Goal: Transaction & Acquisition: Purchase product/service

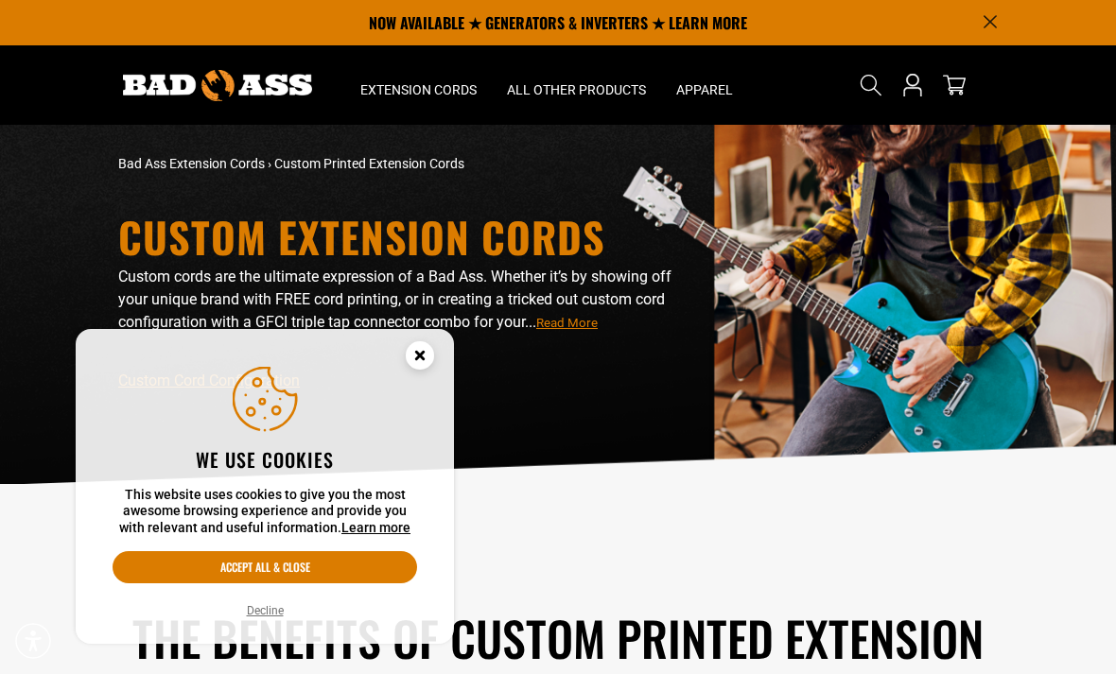
click at [418, 353] on icon "Cookie Consent" at bounding box center [419, 355] width 7 height 7
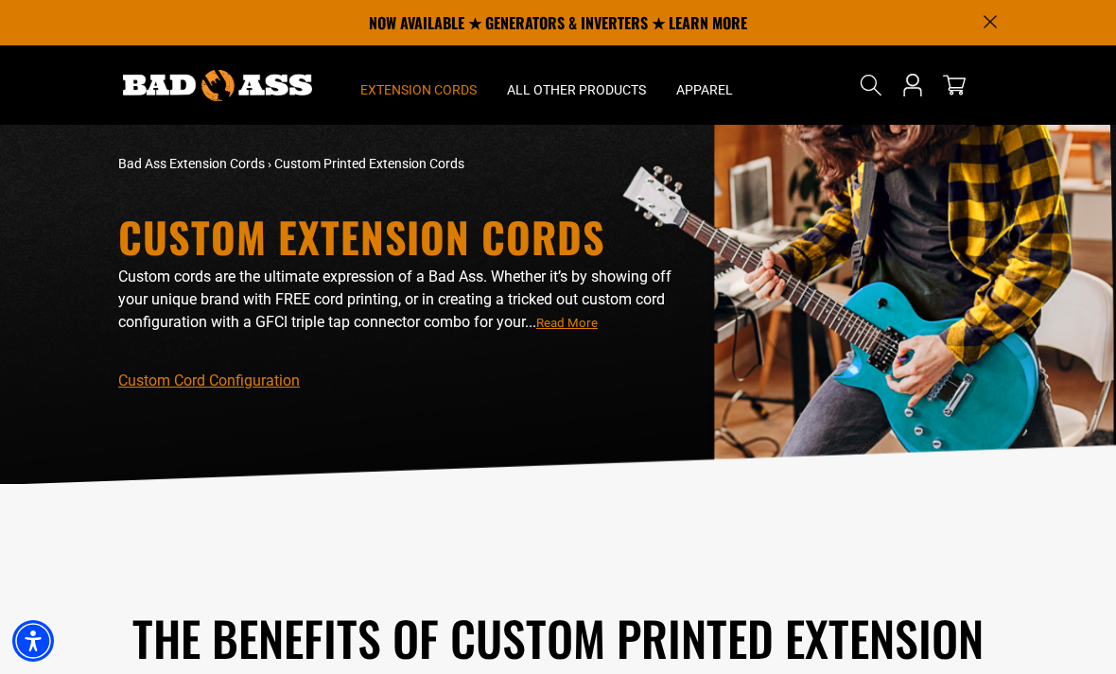
click at [413, 83] on span "Extension Cords" at bounding box center [418, 89] width 116 height 17
click at [206, 389] on link "Custom Cord Configuration" at bounding box center [209, 381] width 182 height 18
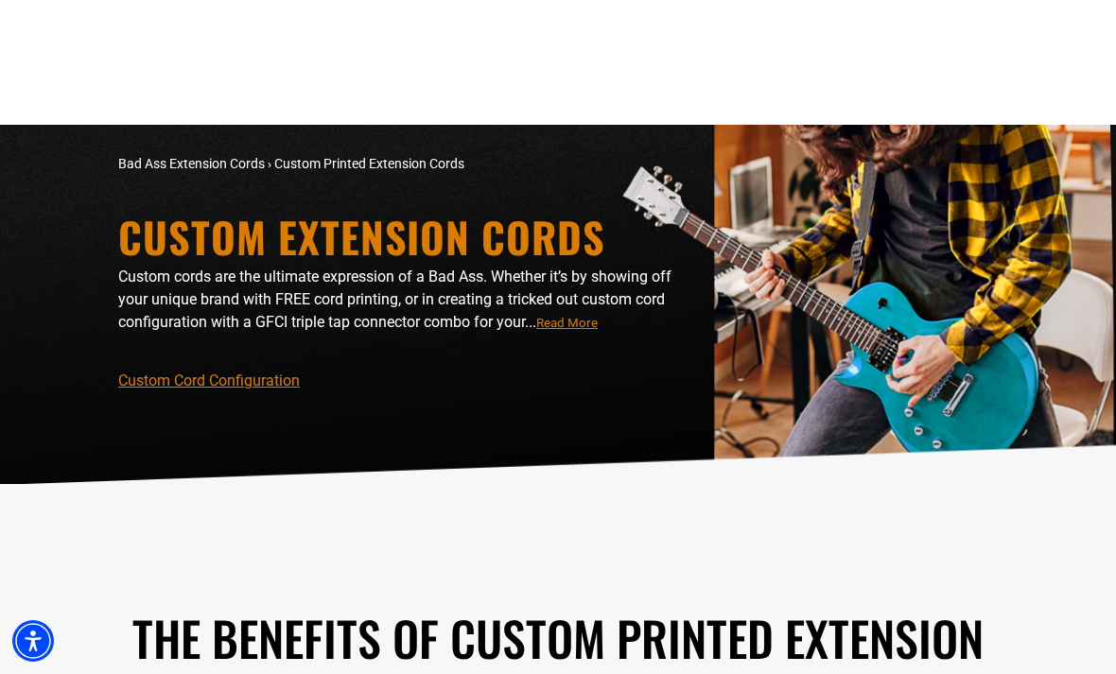
scroll to position [2224, 0]
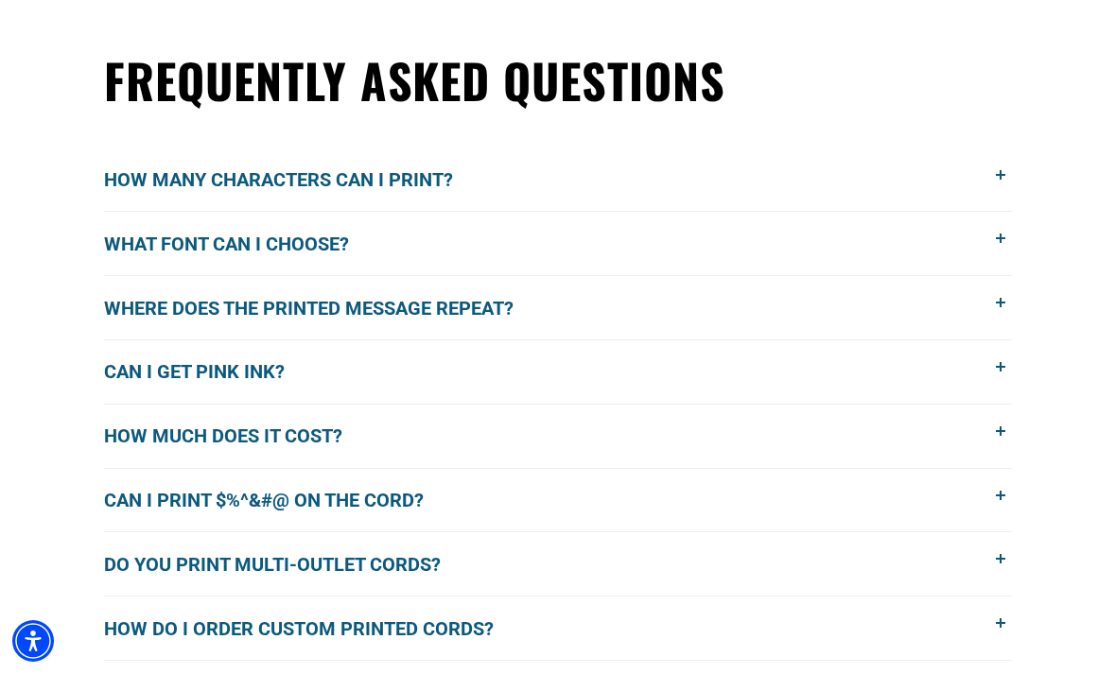
scroll to position [1444, 0]
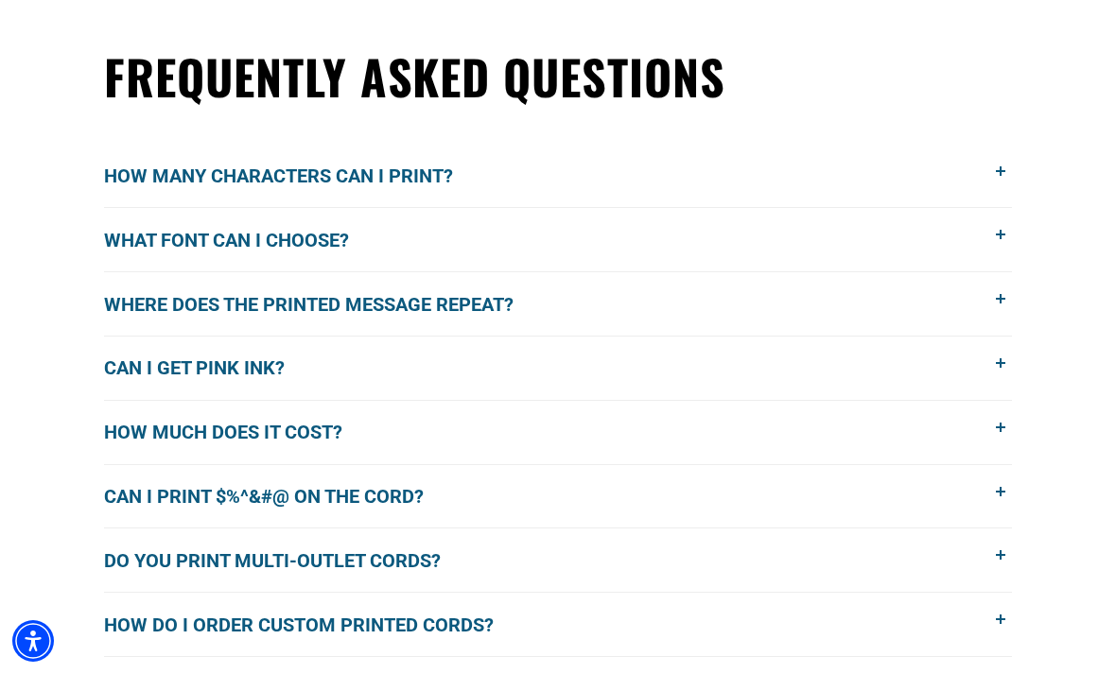
click at [134, 181] on span "How many characters can I print?" at bounding box center [292, 176] width 377 height 28
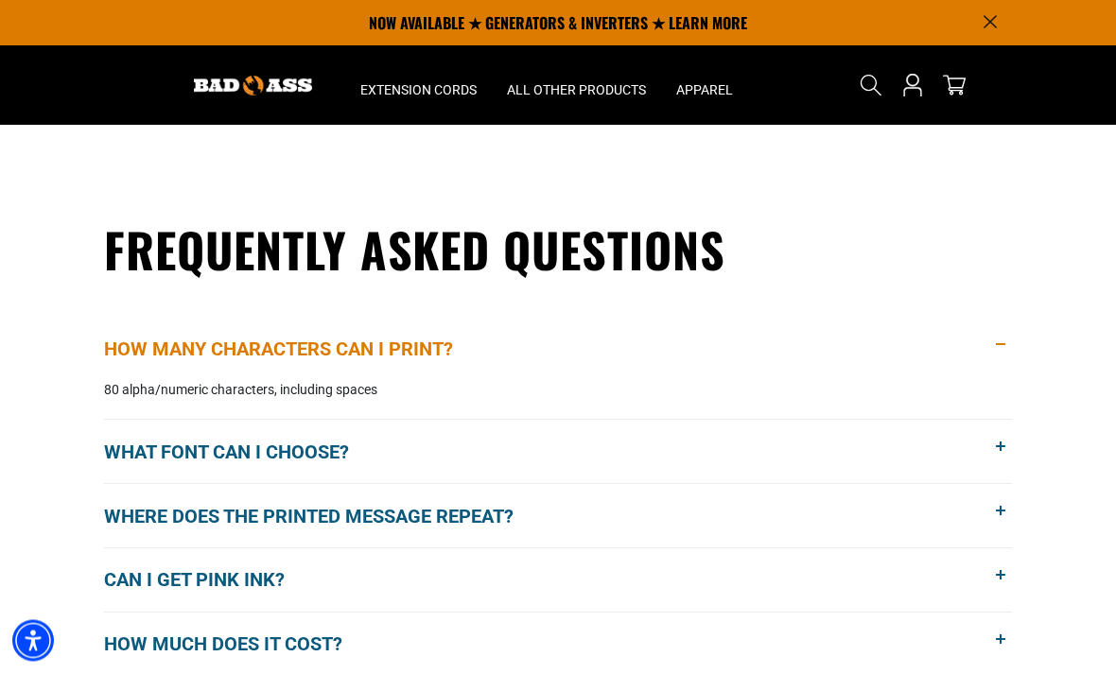
scroll to position [1251, 0]
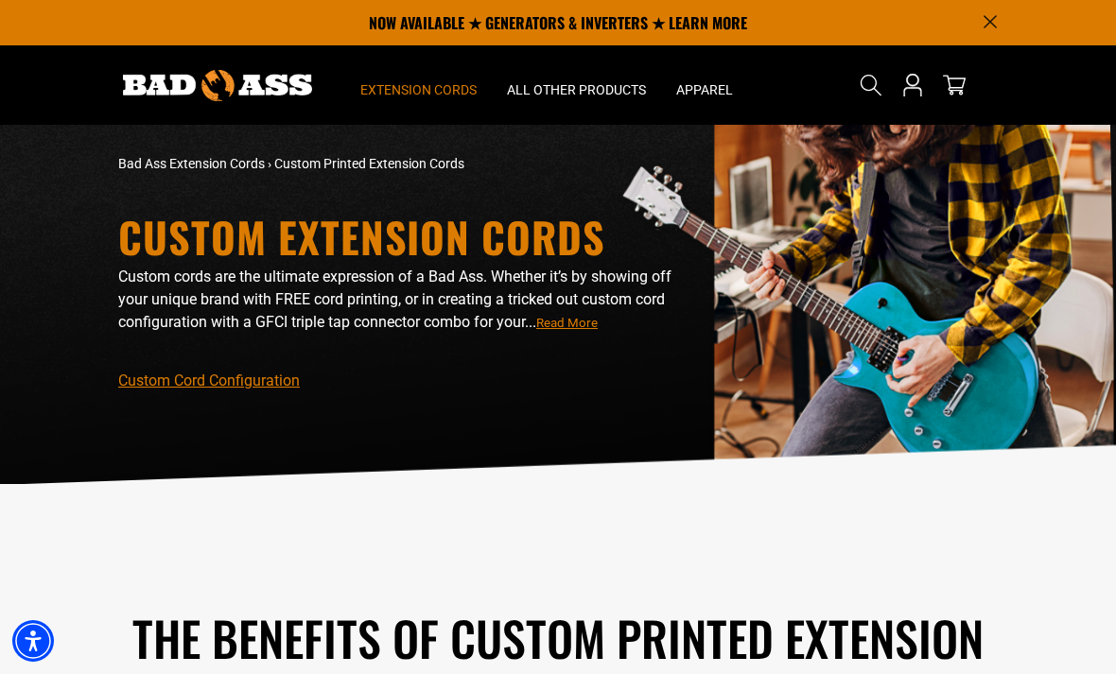
click at [413, 85] on span "Extension Cords" at bounding box center [418, 89] width 116 height 17
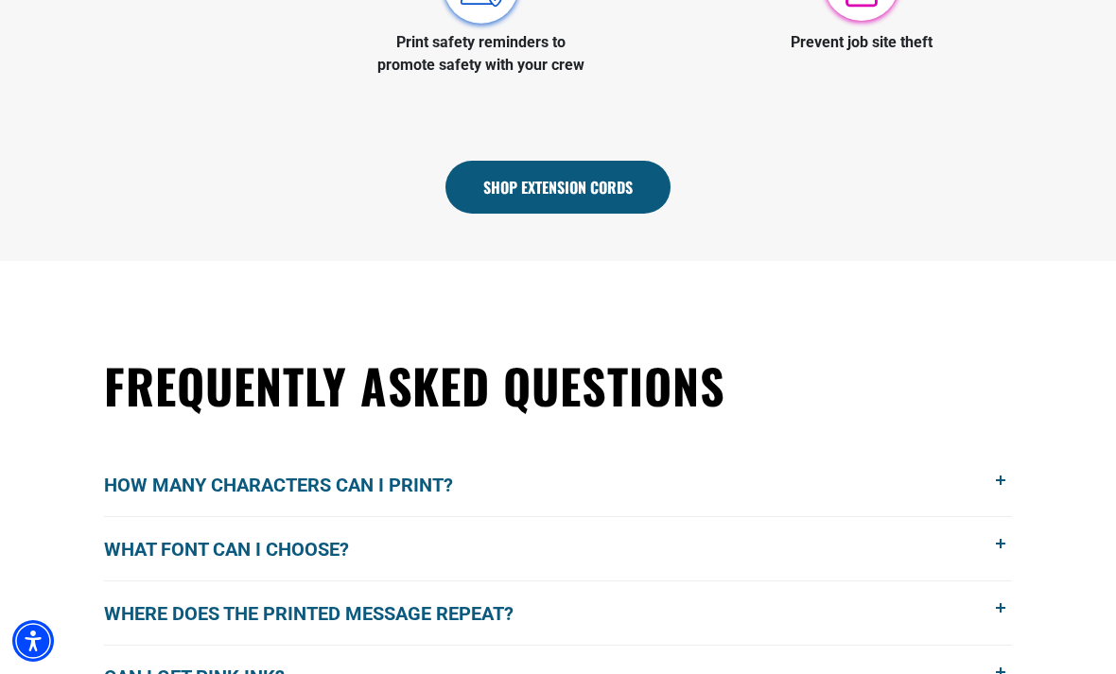
scroll to position [1144, 0]
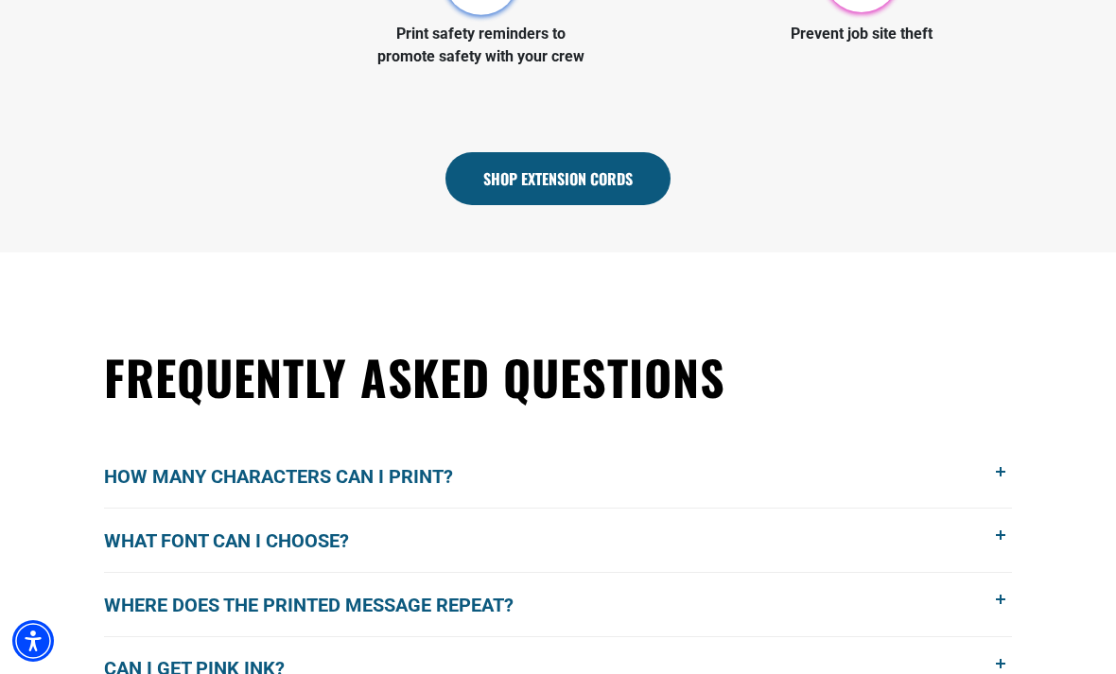
click at [612, 179] on link "Shop Extension Cords" at bounding box center [558, 178] width 225 height 53
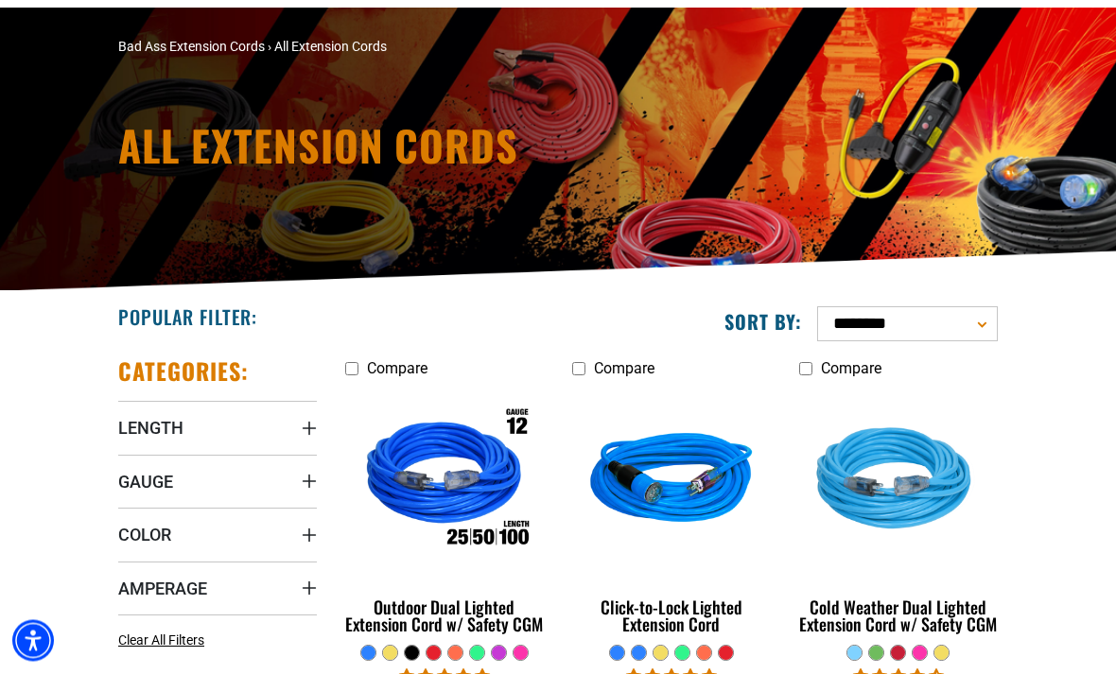
scroll to position [129, 0]
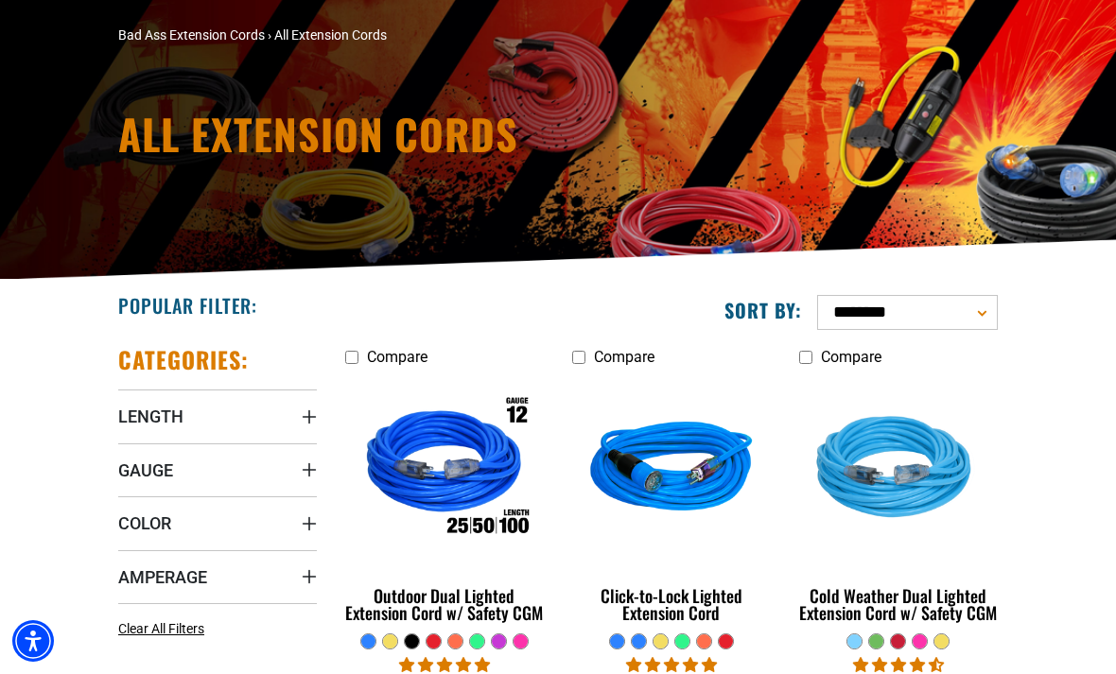
click at [152, 469] on span "Gauge" at bounding box center [145, 471] width 55 height 22
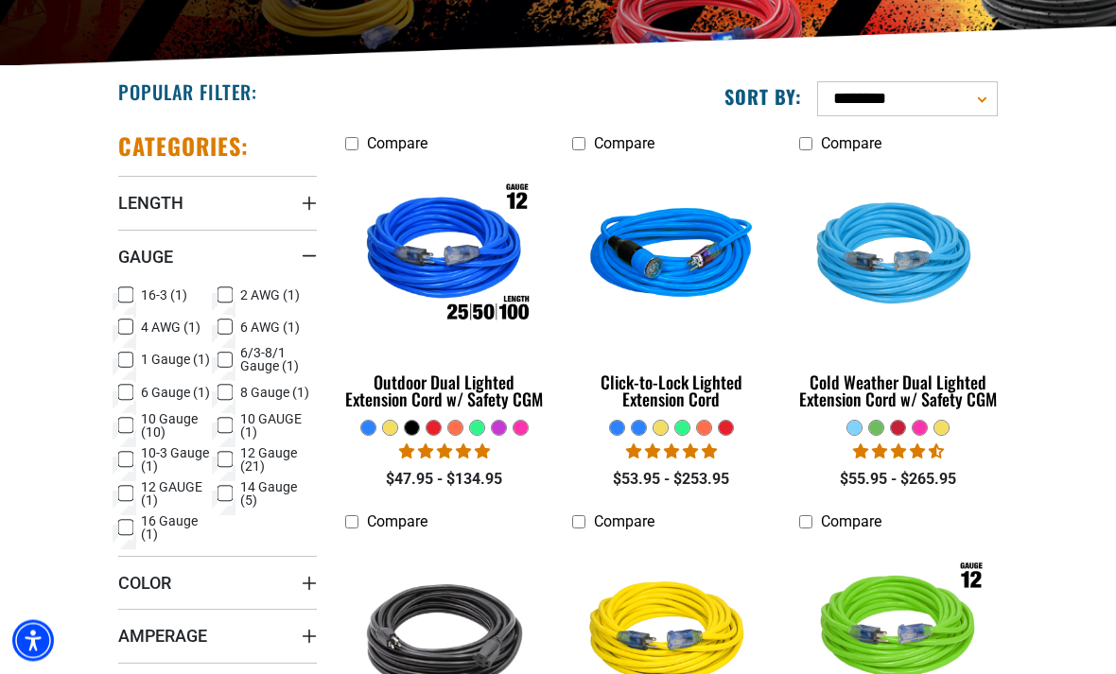
scroll to position [341, 0]
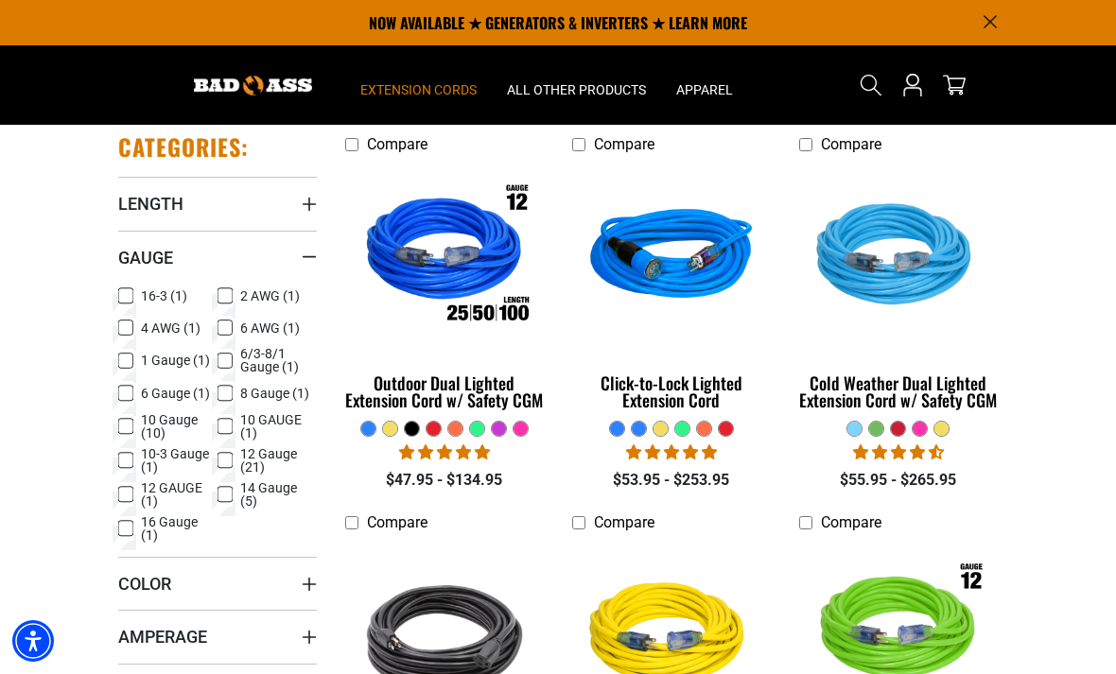
click at [225, 499] on icon at bounding box center [225, 494] width 15 height 25
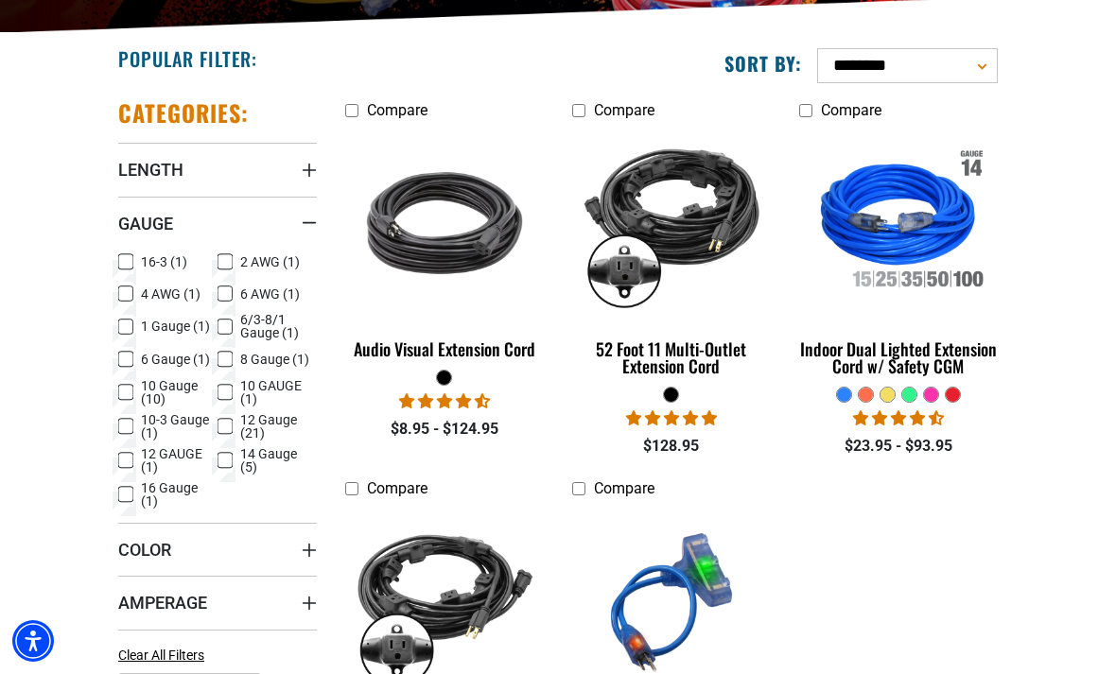
scroll to position [396, 0]
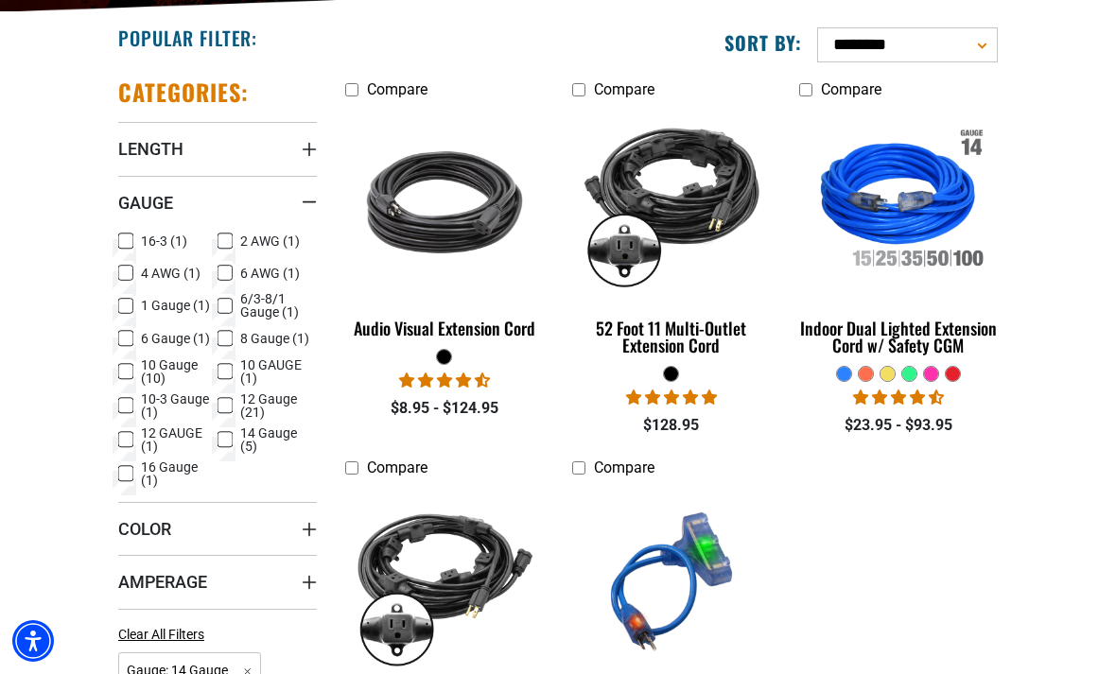
click at [216, 443] on label "12 GAUGE (1) 12 GAUGE (1 product)" at bounding box center [167, 440] width 99 height 26
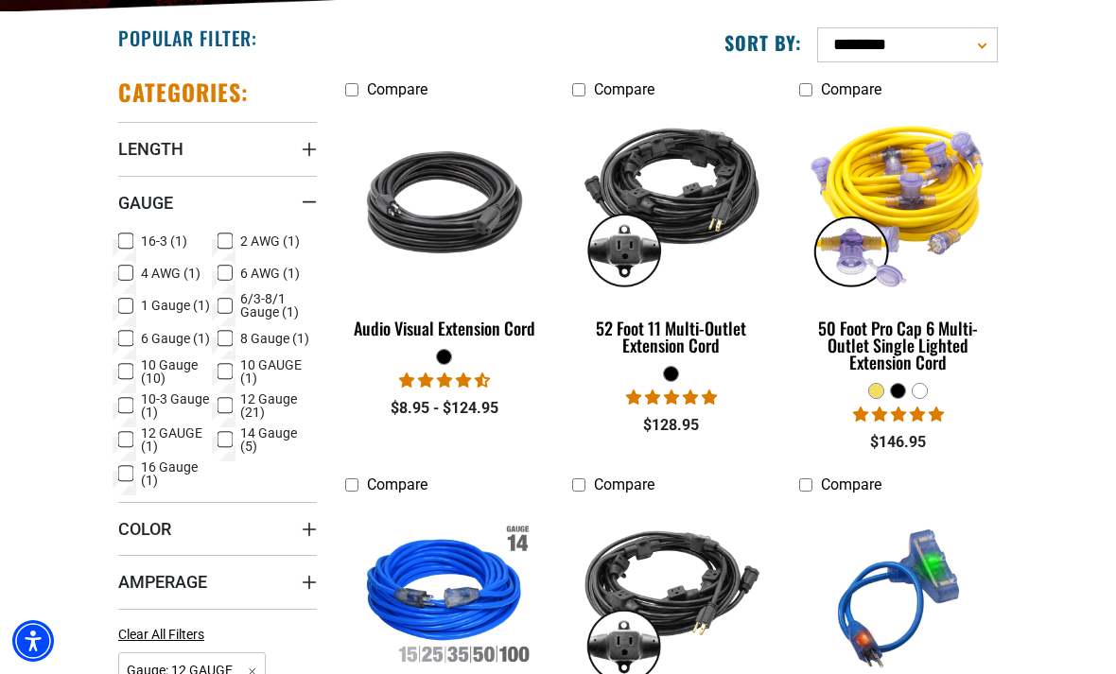
click at [219, 395] on icon at bounding box center [225, 405] width 15 height 25
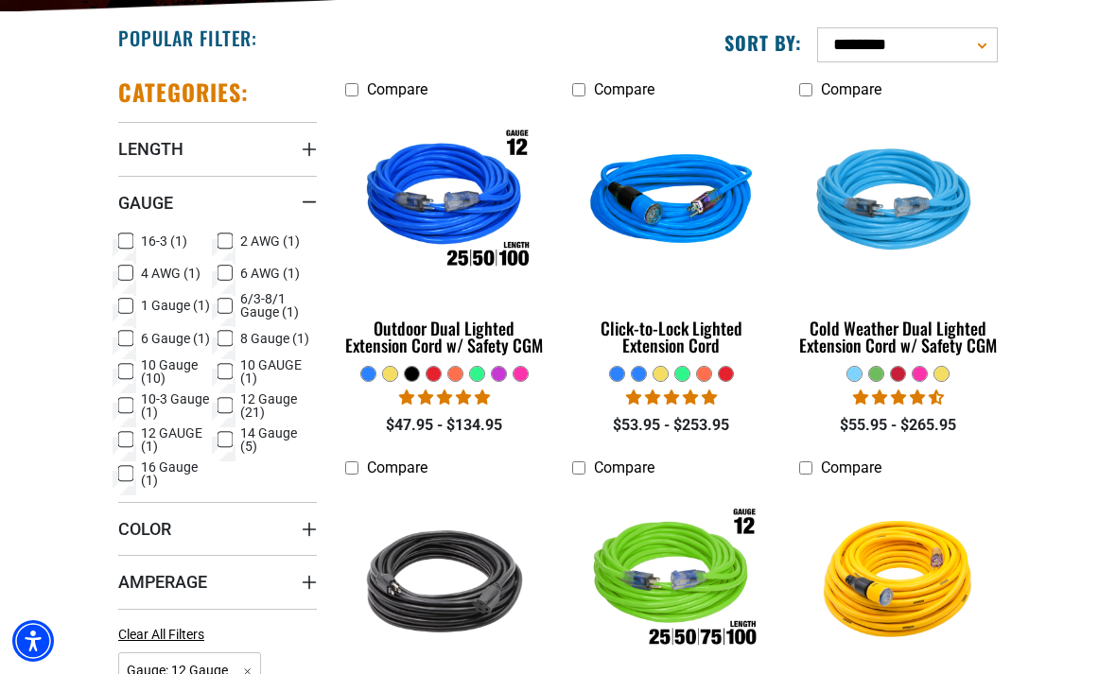
click at [223, 418] on icon at bounding box center [225, 405] width 15 height 25
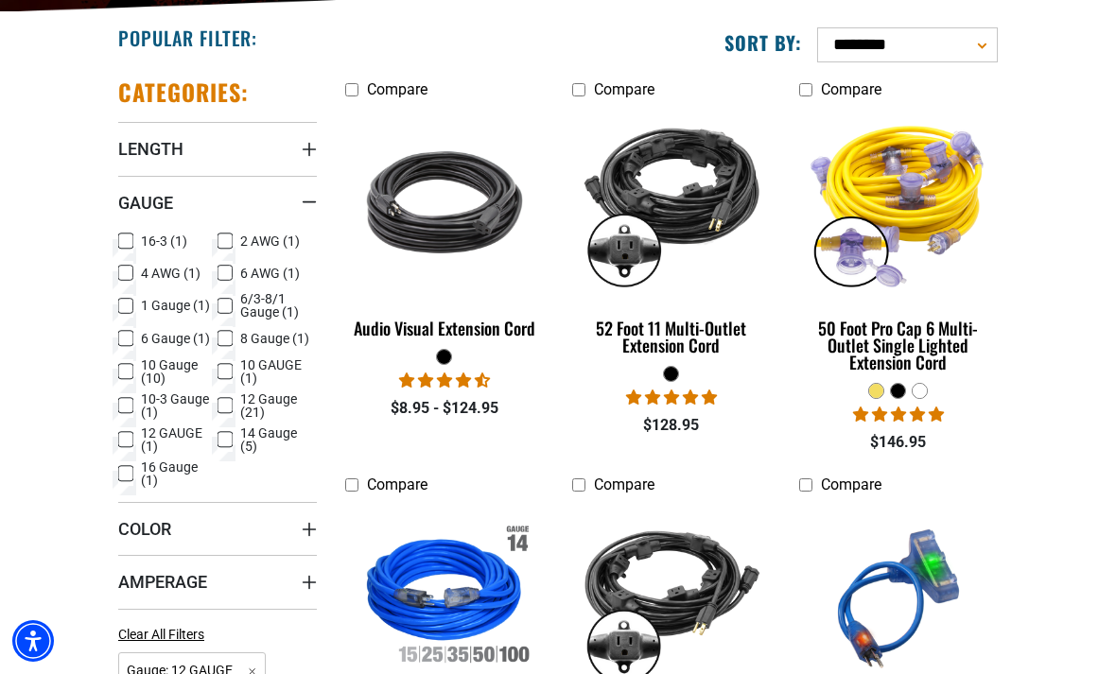
click at [214, 433] on label "12 GAUGE (1) 12 GAUGE (1 product)" at bounding box center [167, 440] width 99 height 26
click at [218, 398] on icon at bounding box center [225, 405] width 15 height 25
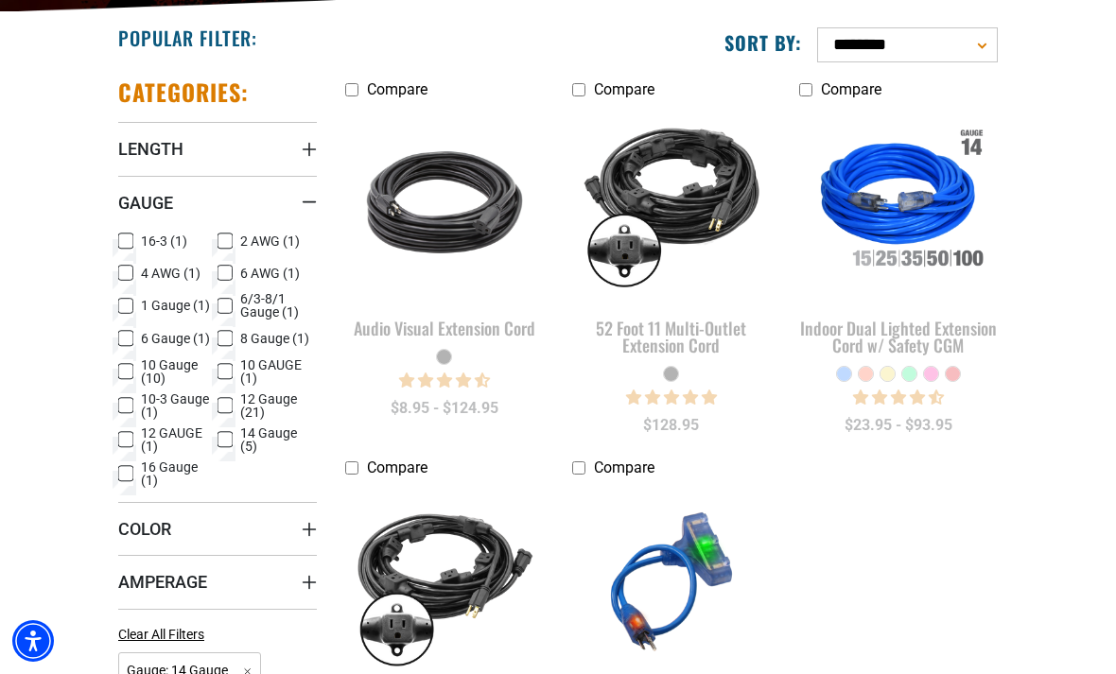
click at [219, 437] on icon at bounding box center [224, 439] width 11 height 10
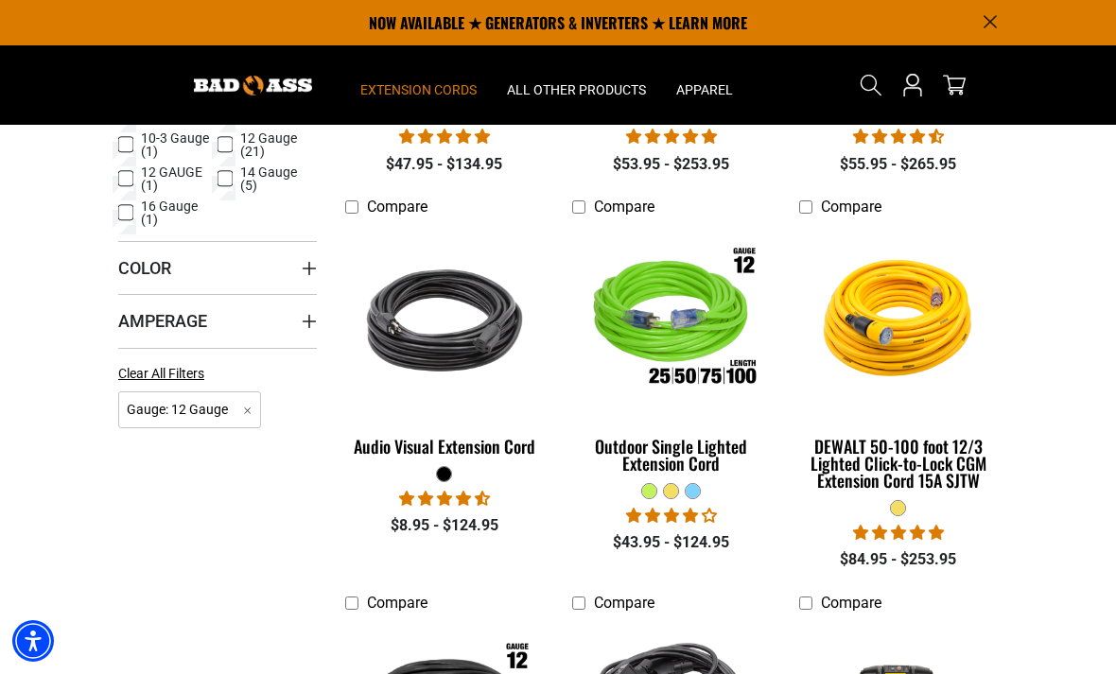
scroll to position [609, 0]
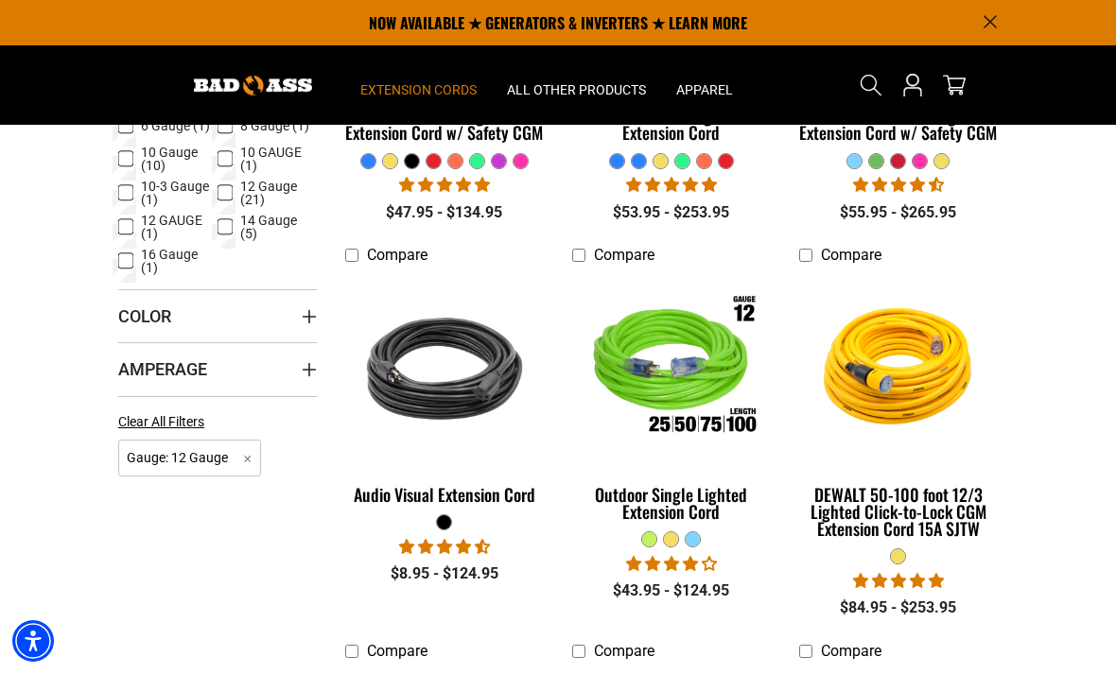
click at [678, 420] on img at bounding box center [671, 368] width 204 height 184
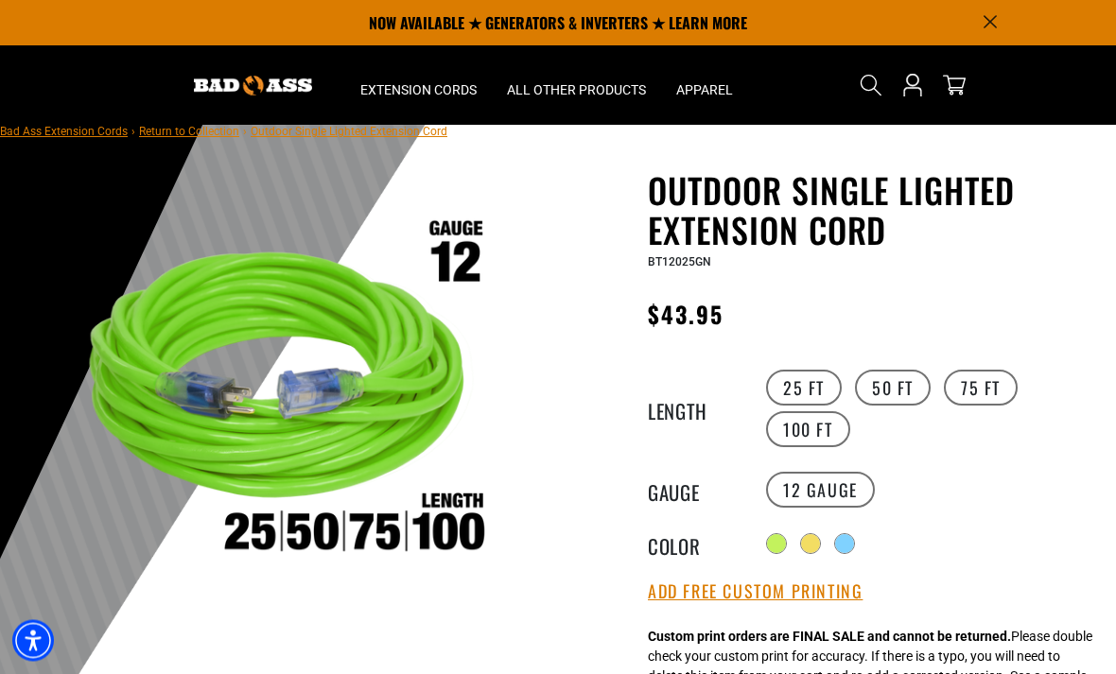
scroll to position [26, 0]
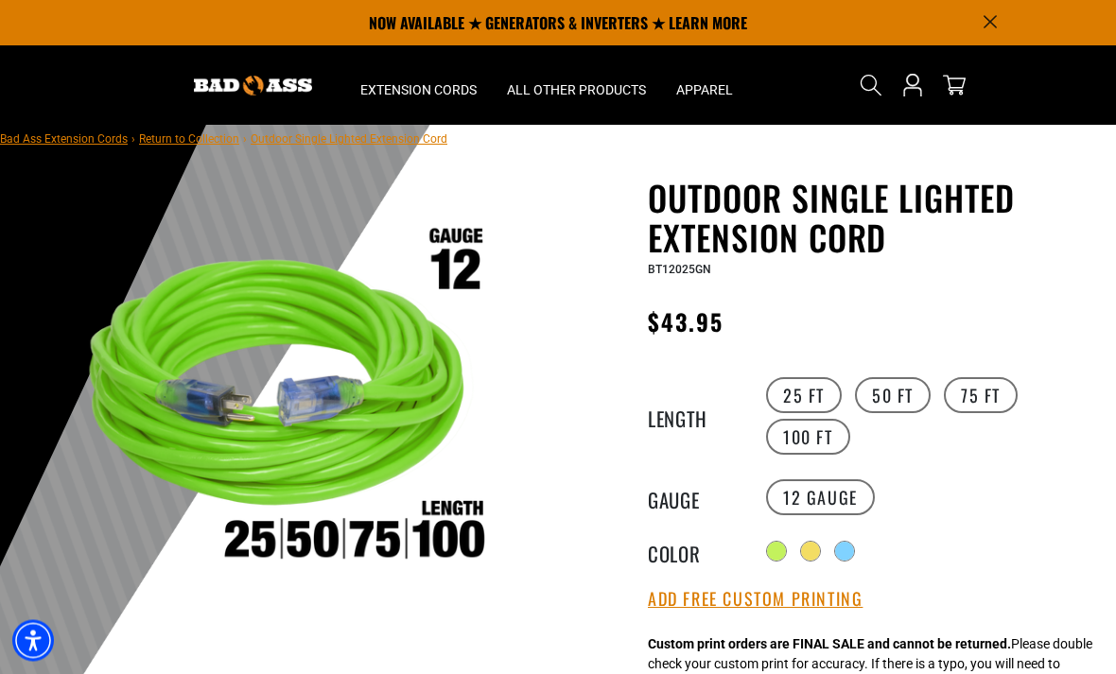
click at [894, 397] on label "50 FT" at bounding box center [893, 396] width 76 height 36
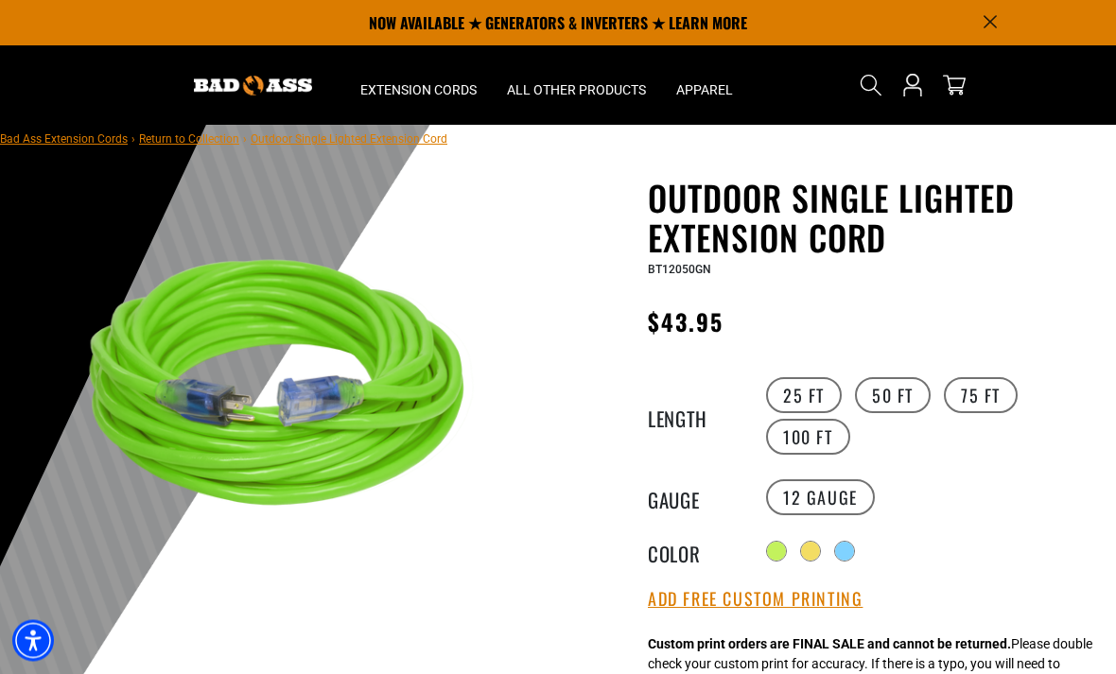
scroll to position [26, 0]
click at [806, 387] on label "25 FT" at bounding box center [804, 395] width 76 height 36
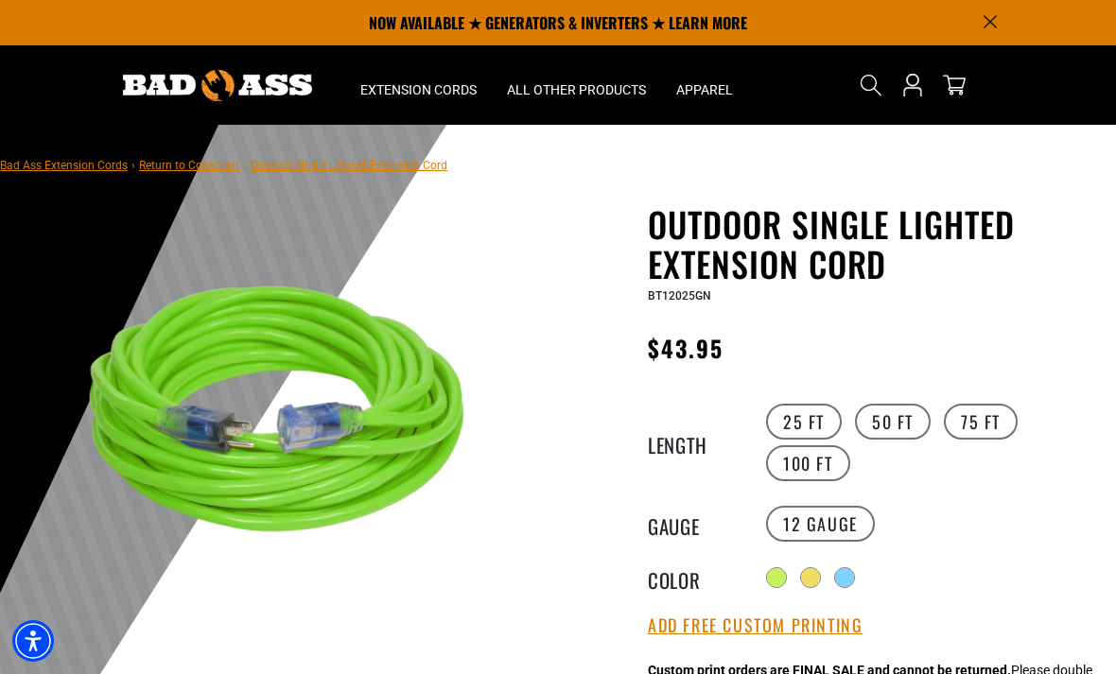
click at [854, 569] on div at bounding box center [844, 577] width 19 height 19
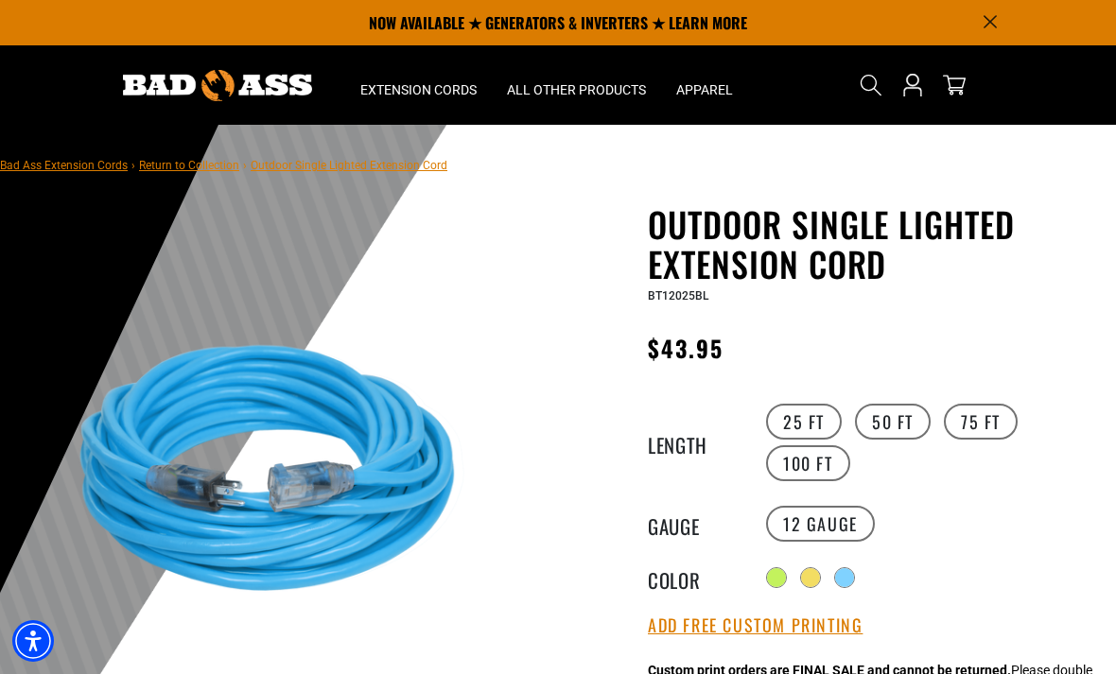
click at [809, 568] on div at bounding box center [810, 577] width 19 height 19
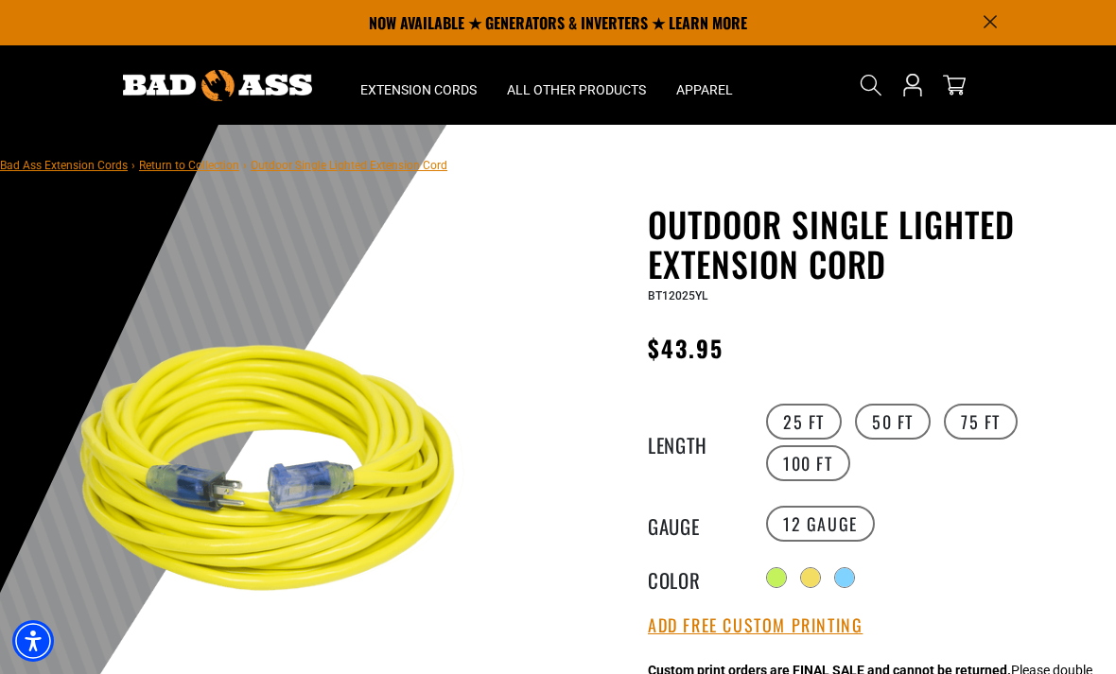
click at [790, 563] on div "Radio button Radio button Radio button" at bounding box center [931, 578] width 341 height 30
click at [782, 573] on div at bounding box center [776, 577] width 19 height 19
